Goal: Task Accomplishment & Management: Complete application form

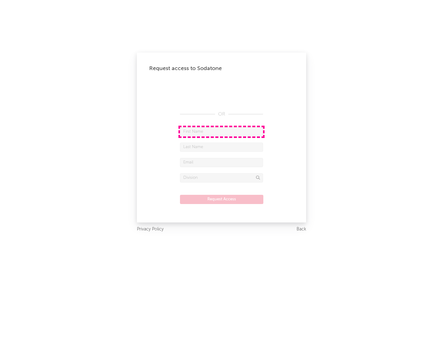
click at [221, 132] on input "text" at bounding box center [221, 131] width 83 height 9
type input "[PERSON_NAME]"
click at [221, 147] on input "text" at bounding box center [221, 147] width 83 height 9
type input "[PERSON_NAME]"
click at [221, 162] on input "text" at bounding box center [221, 162] width 83 height 9
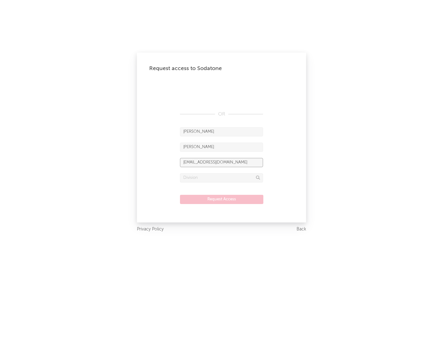
type input "[EMAIL_ADDRESS][DOMAIN_NAME]"
click at [221, 178] on input "text" at bounding box center [221, 177] width 83 height 9
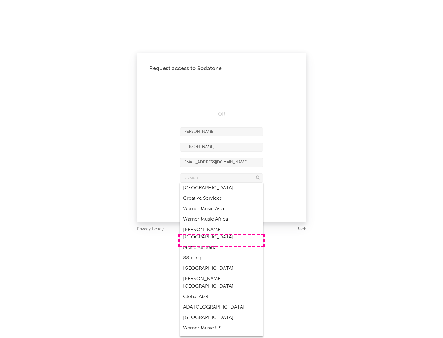
click at [221, 243] on div "Music All Stars" at bounding box center [221, 248] width 83 height 10
type input "Music All Stars"
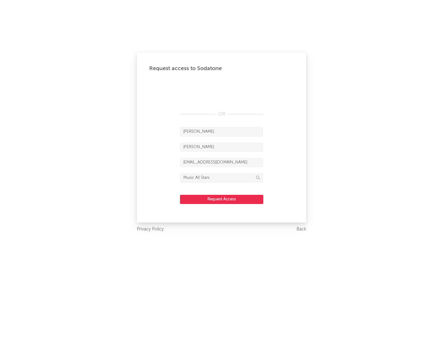
click at [221, 199] on button "Request Access" at bounding box center [221, 199] width 83 height 9
